Goal: Information Seeking & Learning: Learn about a topic

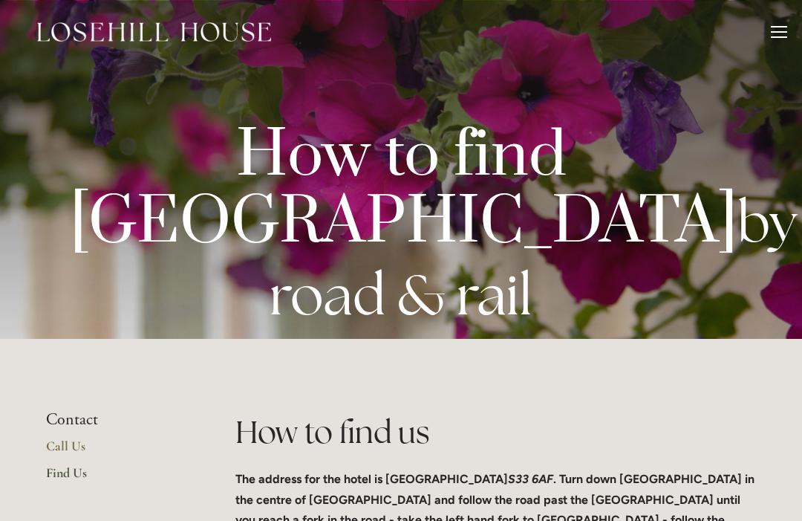
scroll to position [350, 18]
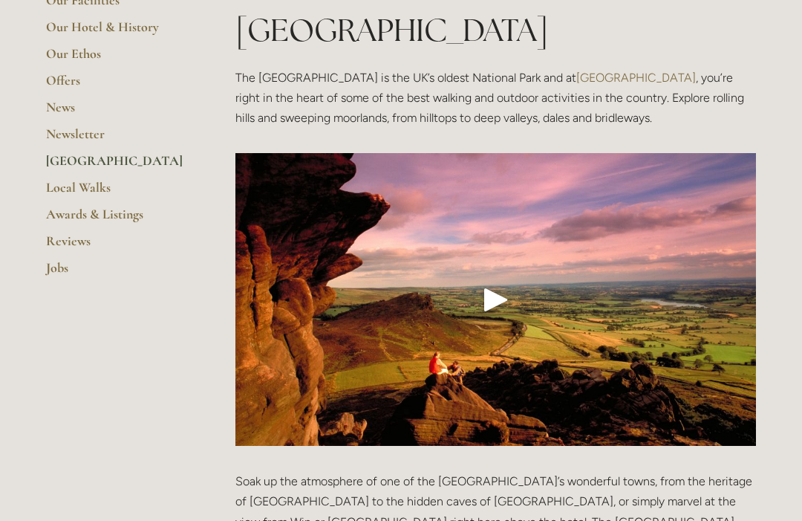
scroll to position [330, 0]
click at [498, 281] on div "Play" at bounding box center [496, 299] width 36 height 36
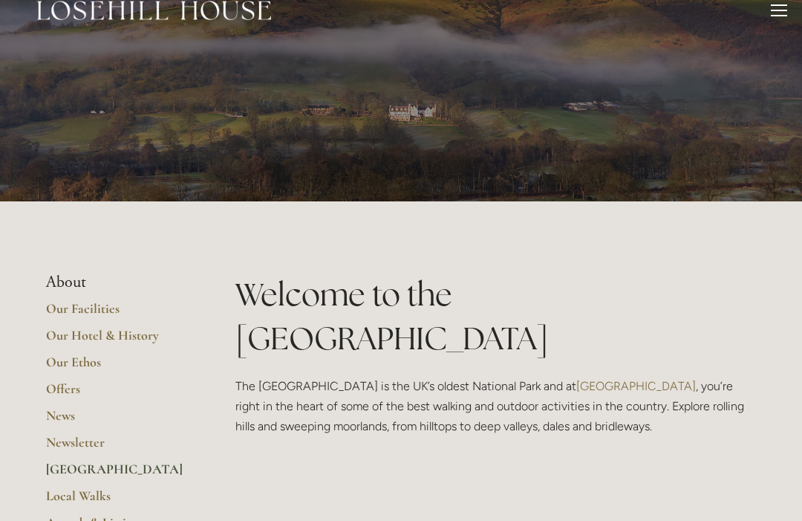
scroll to position [22, 0]
click at [98, 307] on link "Our Facilities" at bounding box center [117, 313] width 142 height 27
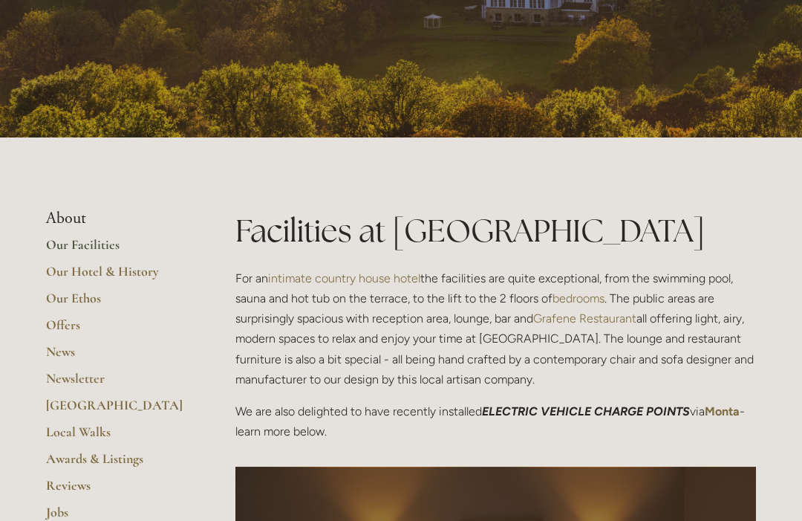
scroll to position [189, 0]
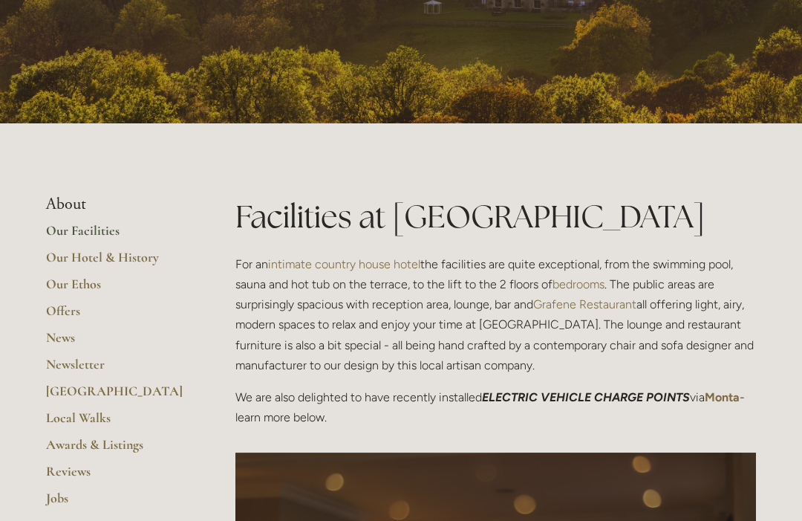
click at [126, 258] on link "Our Hotel & History" at bounding box center [117, 262] width 142 height 27
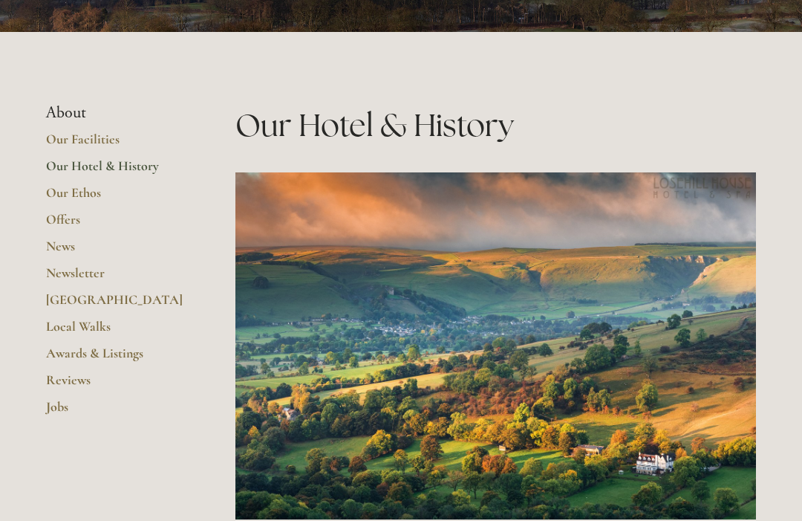
scroll to position [280, 0]
click at [86, 193] on link "Our Ethos" at bounding box center [117, 197] width 142 height 27
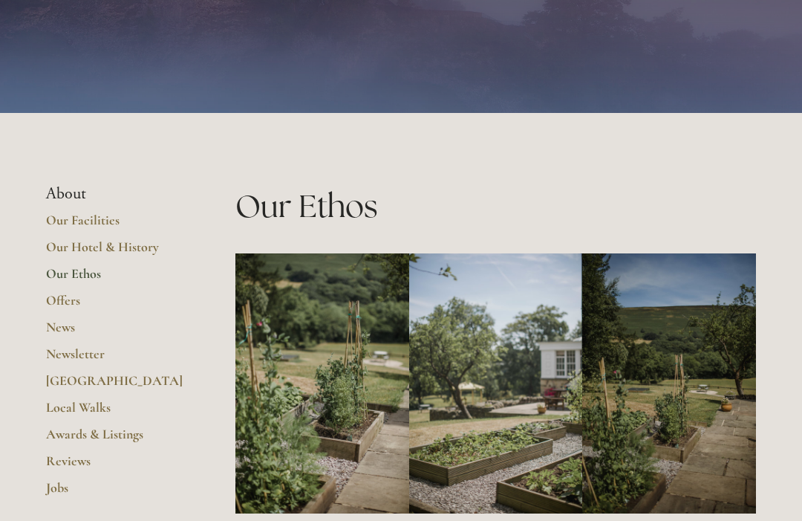
scroll to position [111, 0]
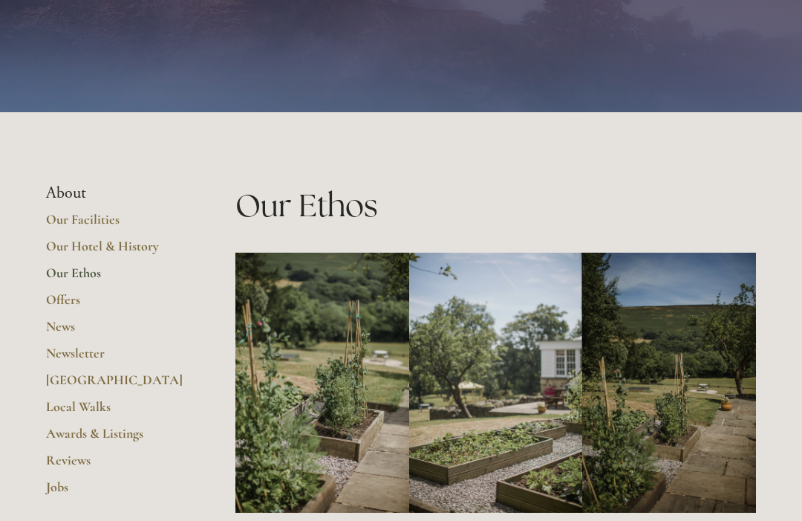
click at [57, 333] on link "News" at bounding box center [117, 331] width 142 height 27
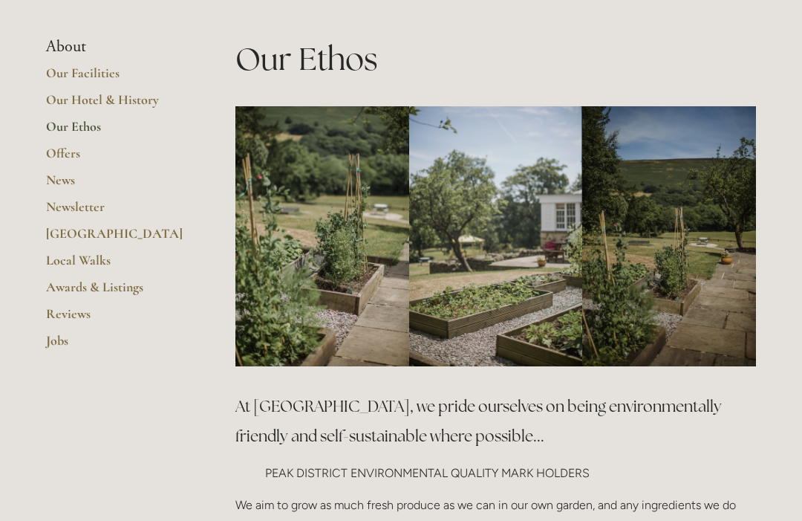
scroll to position [257, 0]
click at [121, 278] on link "Awards & Listings" at bounding box center [117, 291] width 142 height 27
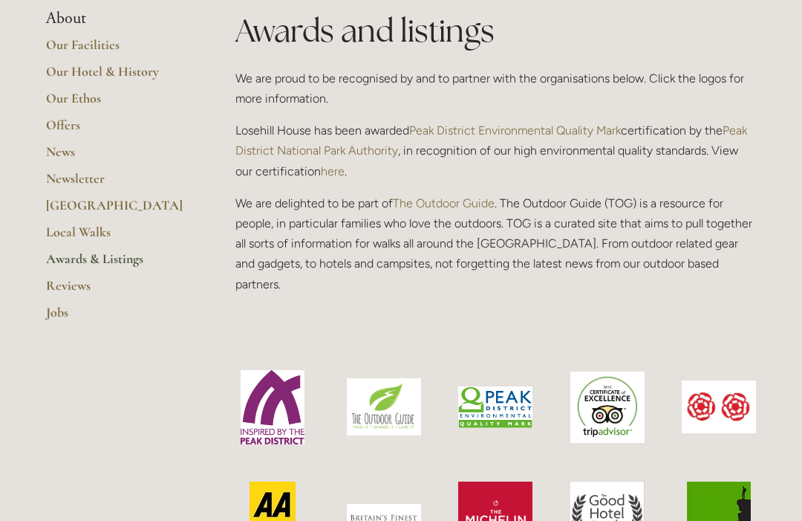
scroll to position [374, 0]
click at [78, 281] on link "Reviews" at bounding box center [117, 290] width 142 height 27
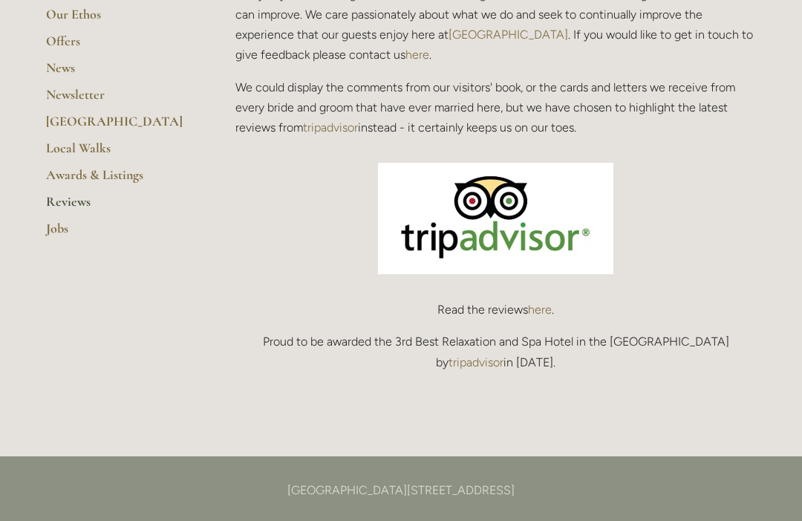
scroll to position [458, 0]
click at [487, 229] on img at bounding box center [495, 218] width 235 height 111
click at [509, 222] on img at bounding box center [495, 218] width 235 height 111
click at [512, 308] on p "Read the reviews here ." at bounding box center [495, 309] width 521 height 20
click at [461, 343] on p "Proud to be awarded the 3rd Best Relaxation and Spa Hotel in the UK by tripadvi…" at bounding box center [495, 351] width 521 height 40
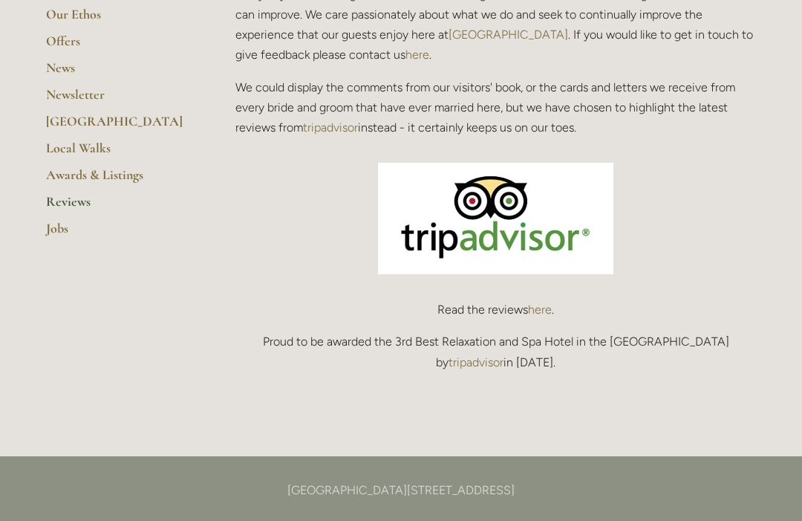
click at [503, 331] on p "Proud to be awarded the 3rd Best Relaxation and Spa Hotel in the UK by tripadvi…" at bounding box center [495, 351] width 521 height 40
click at [396, 348] on p "Proud to be awarded the 3rd Best Relaxation and Spa Hotel in the UK by tripadvi…" at bounding box center [495, 351] width 521 height 40
click at [530, 302] on link "here" at bounding box center [540, 309] width 24 height 14
